Goal: Information Seeking & Learning: Learn about a topic

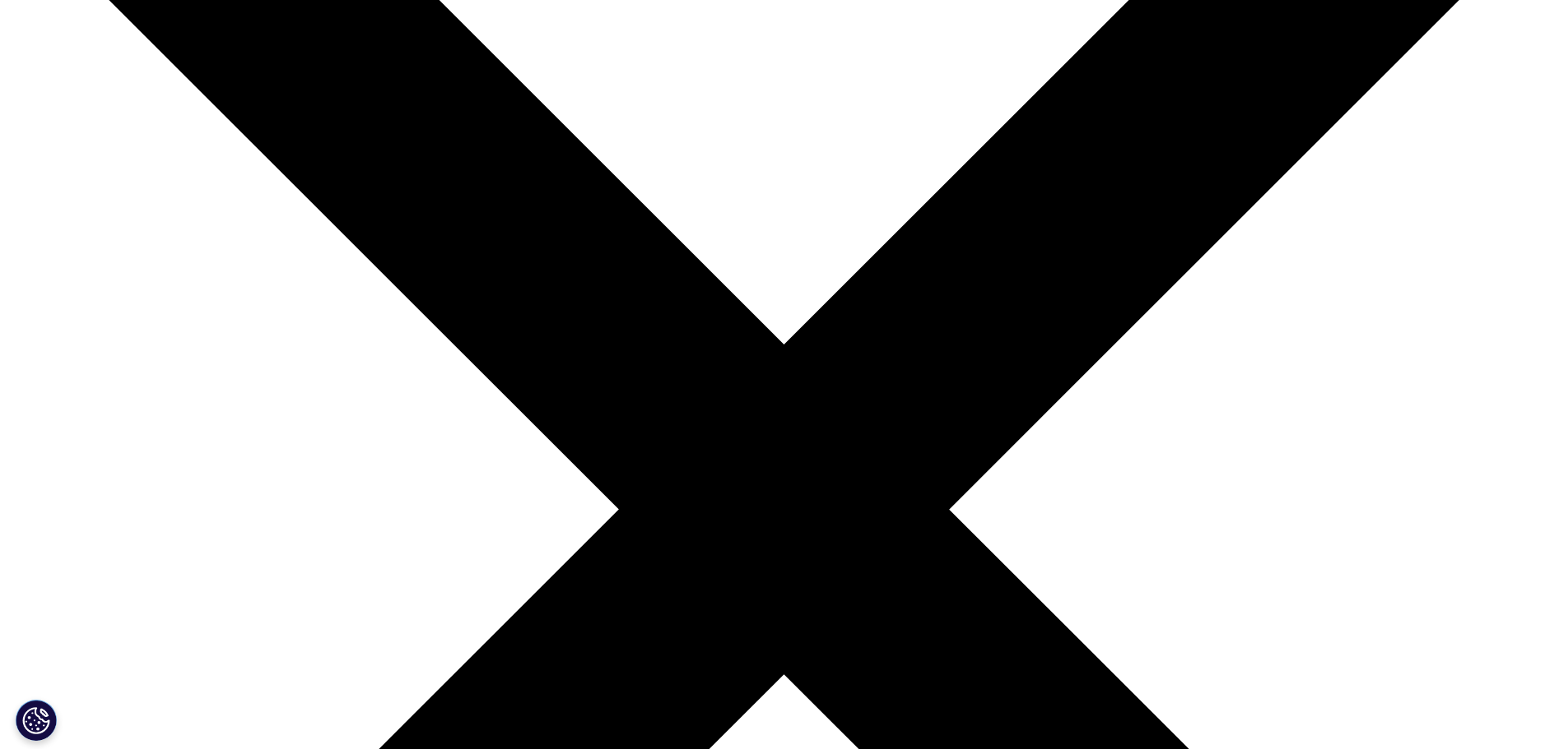
scroll to position [295, 0]
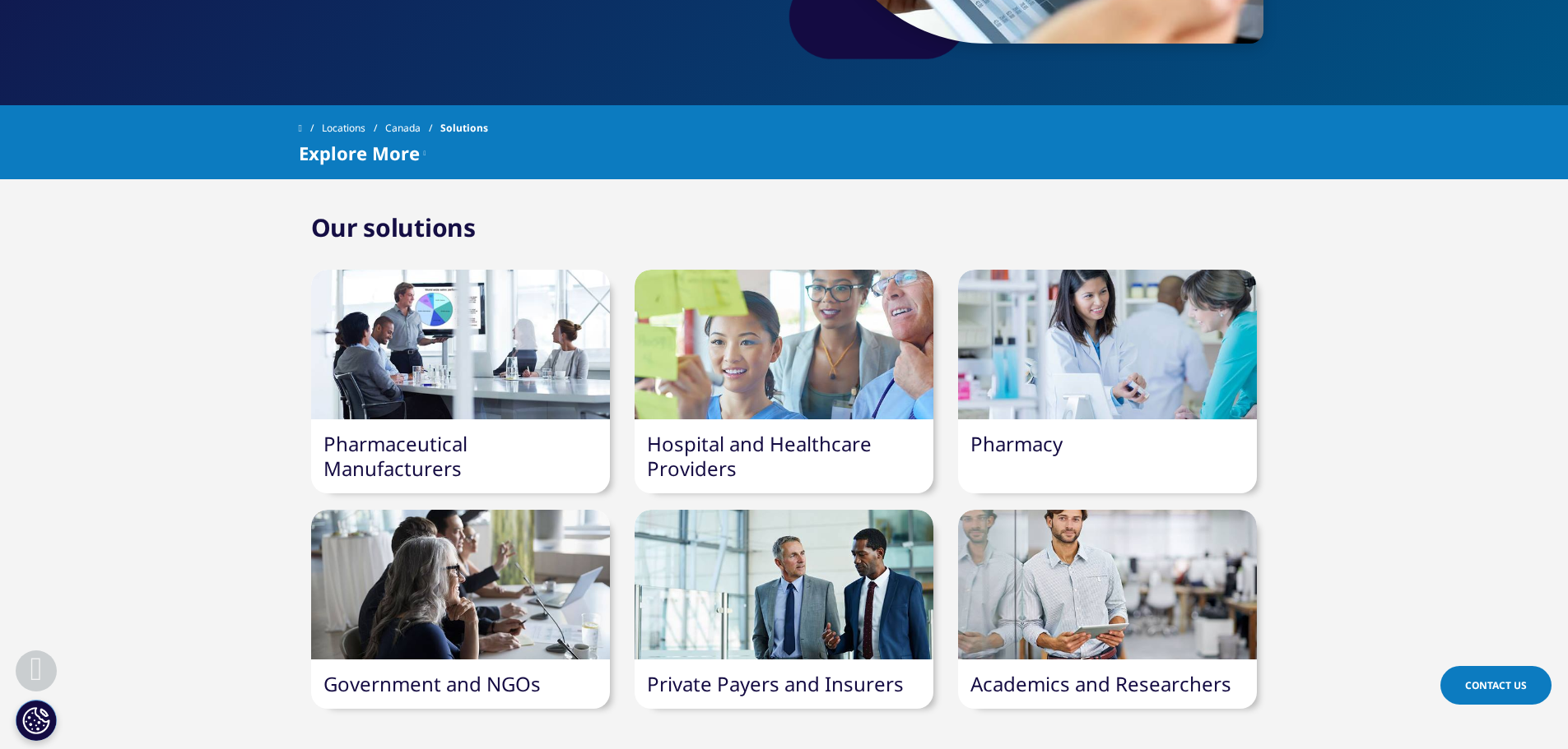
scroll to position [455, 0]
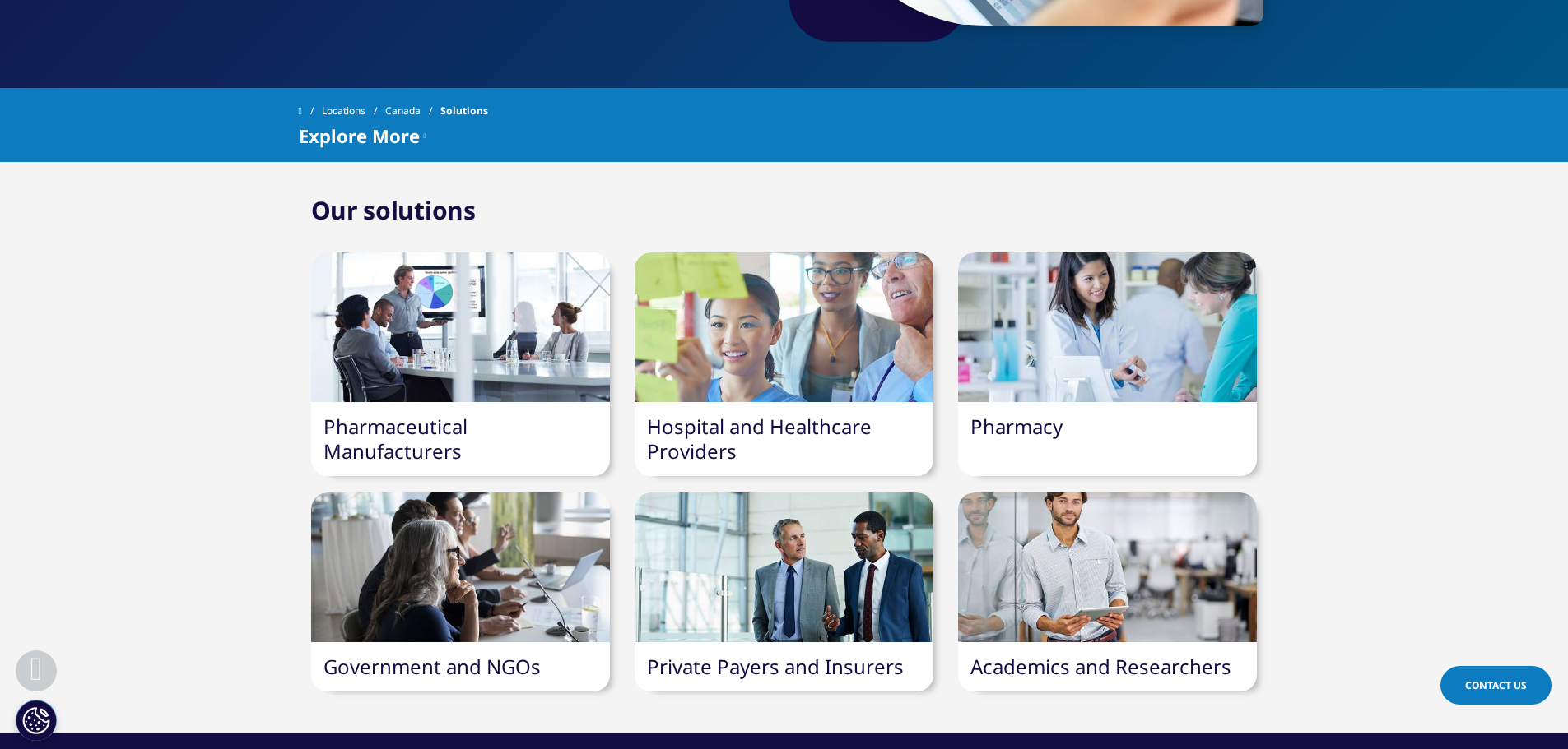
drag, startPoint x: 0, startPoint y: 0, endPoint x: 147, endPoint y: 475, distance: 497.2
click at [147, 475] on div "Our solutions Pharmaceutical Manufacturers Hospital and Healthcare Providers Ph…" at bounding box center [784, 447] width 1568 height 488
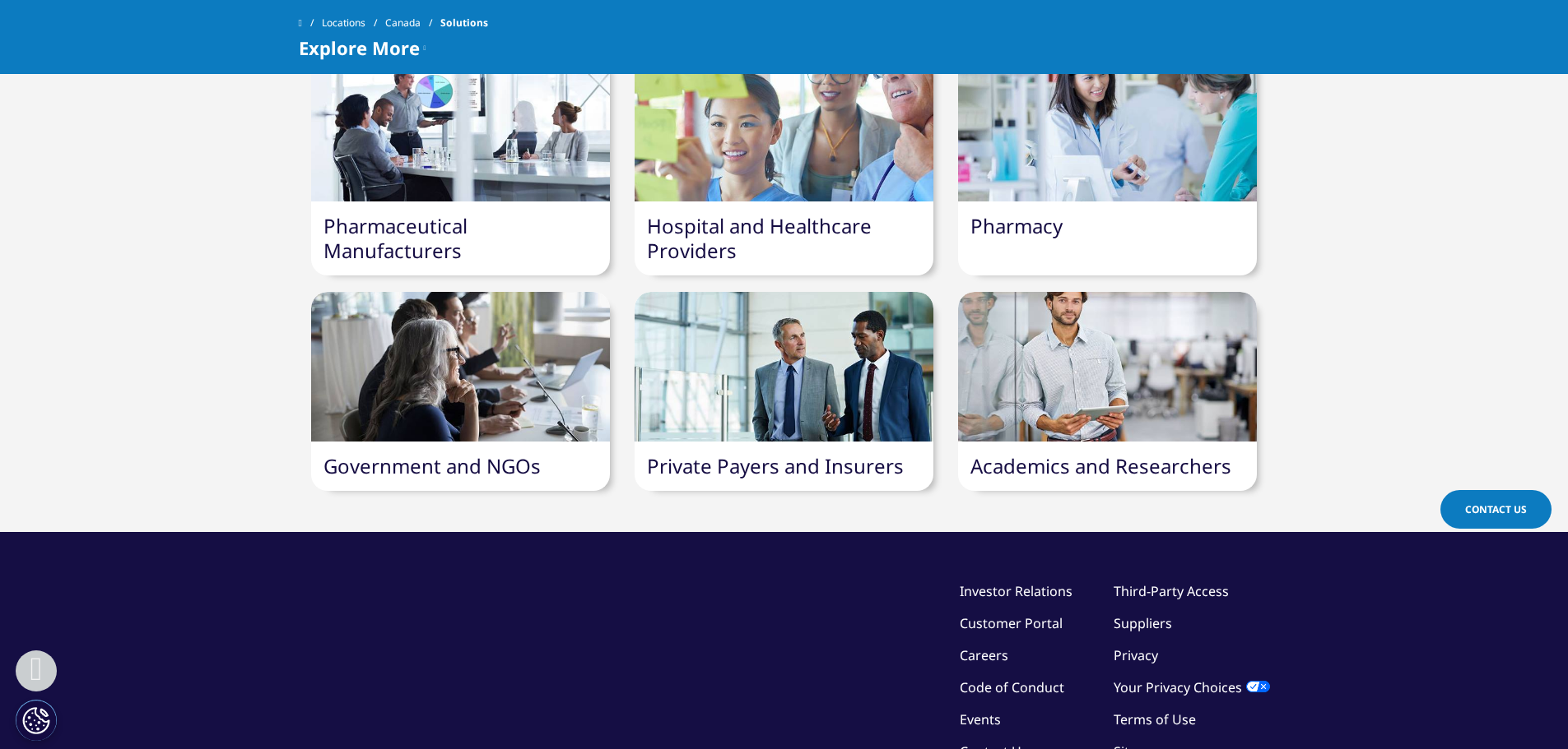
scroll to position [496, 0]
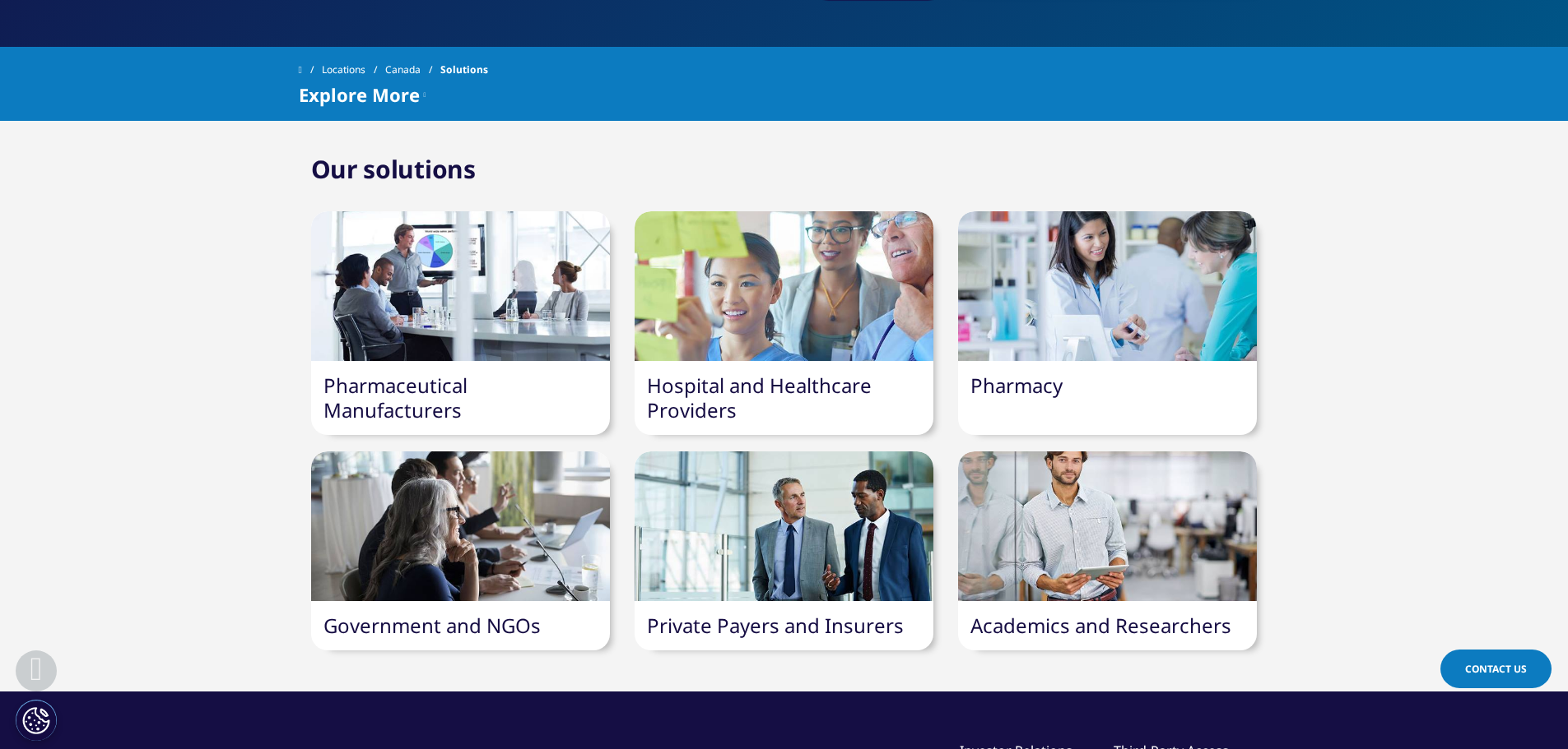
click at [430, 425] on div "Pharmaceutical Manufacturers" at bounding box center [460, 398] width 299 height 74
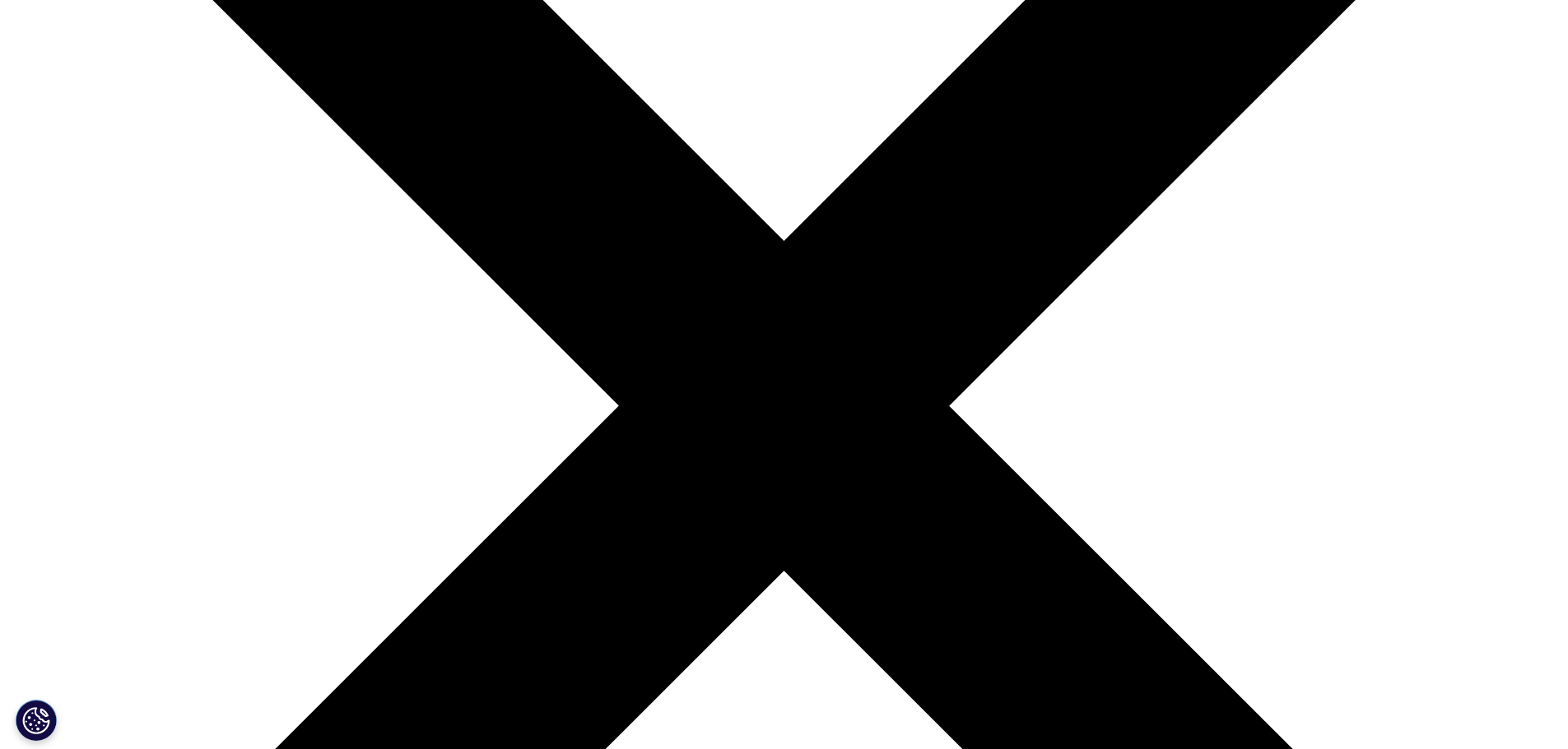
scroll to position [451, 0]
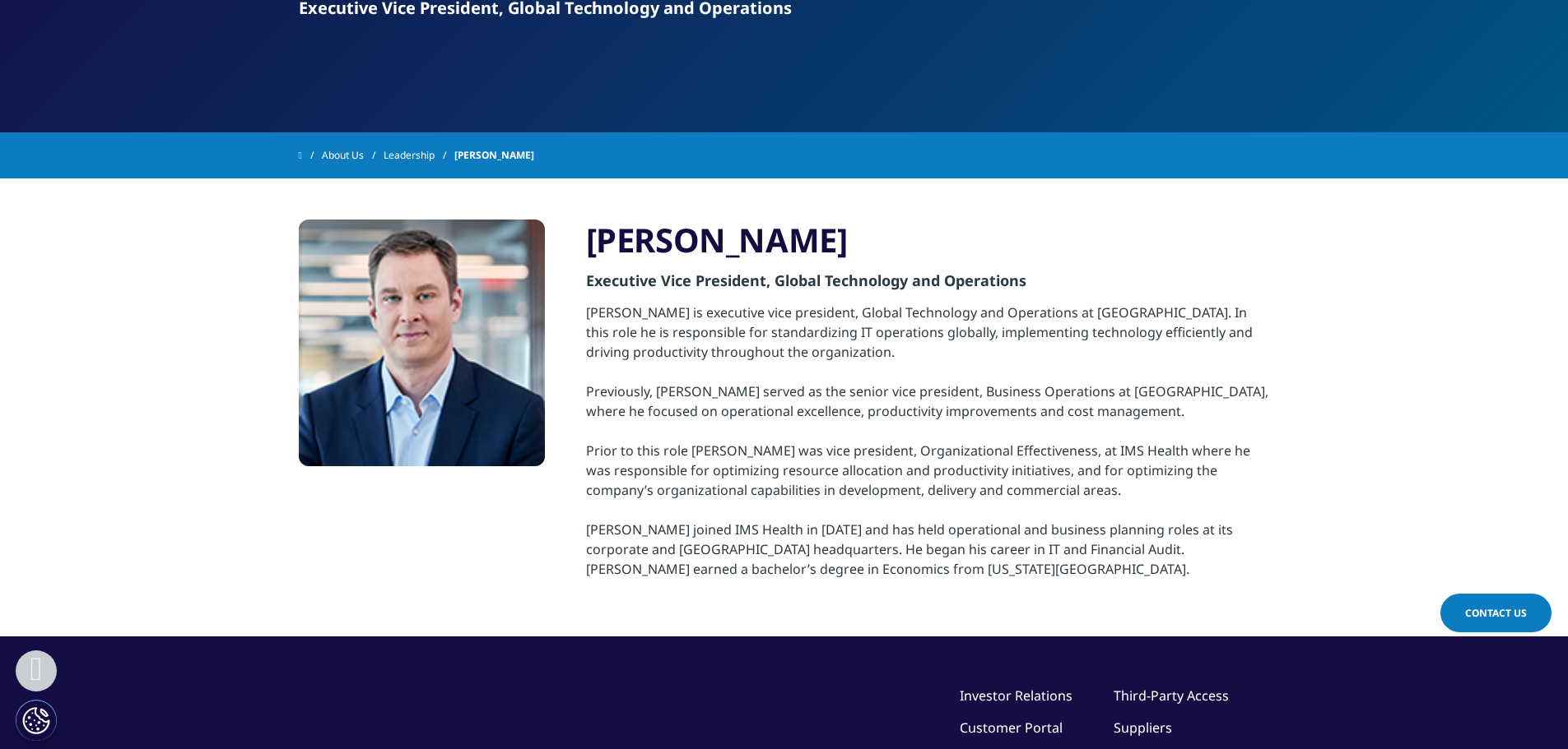
scroll to position [252, 0]
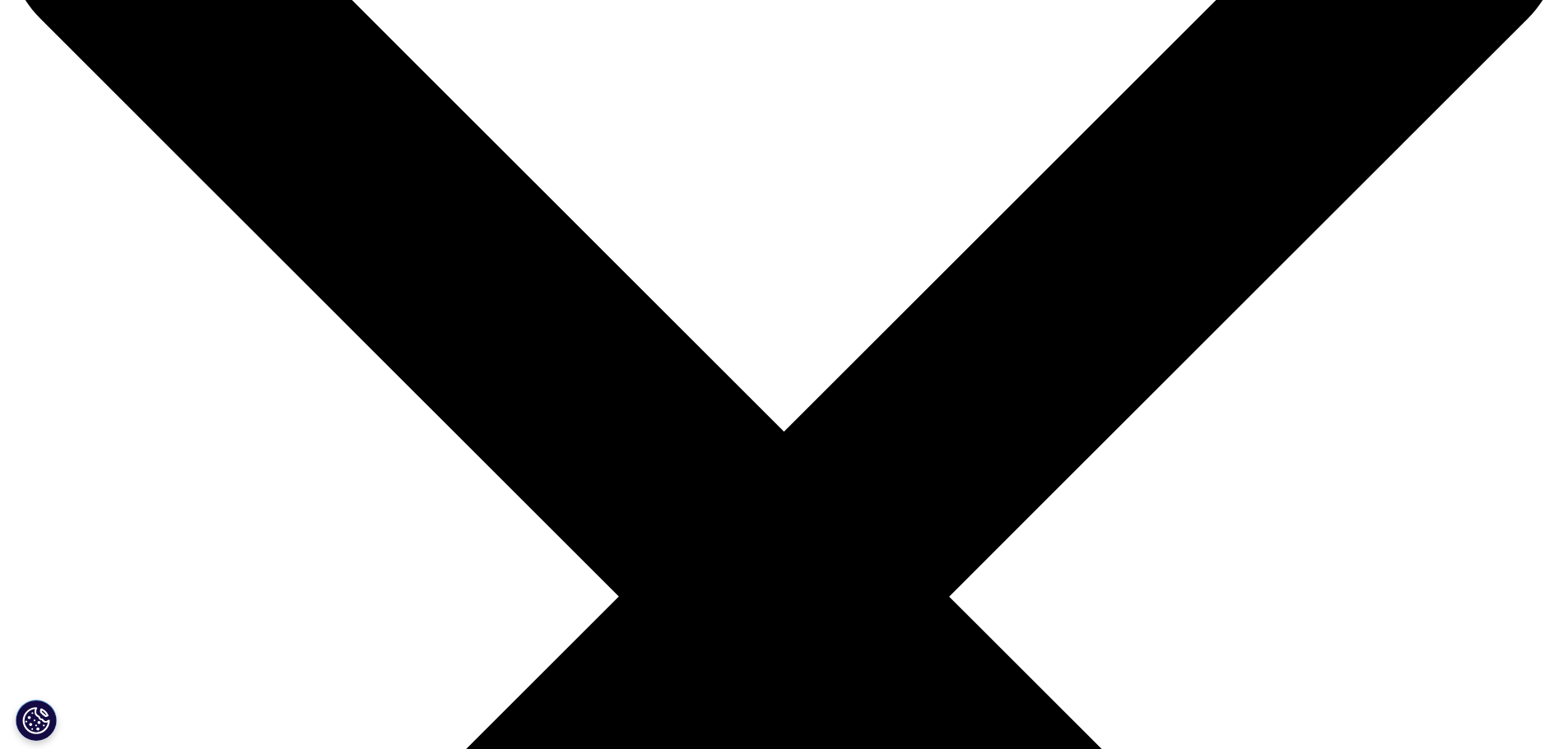
scroll to position [204, 0]
